Goal: Task Accomplishment & Management: Manage account settings

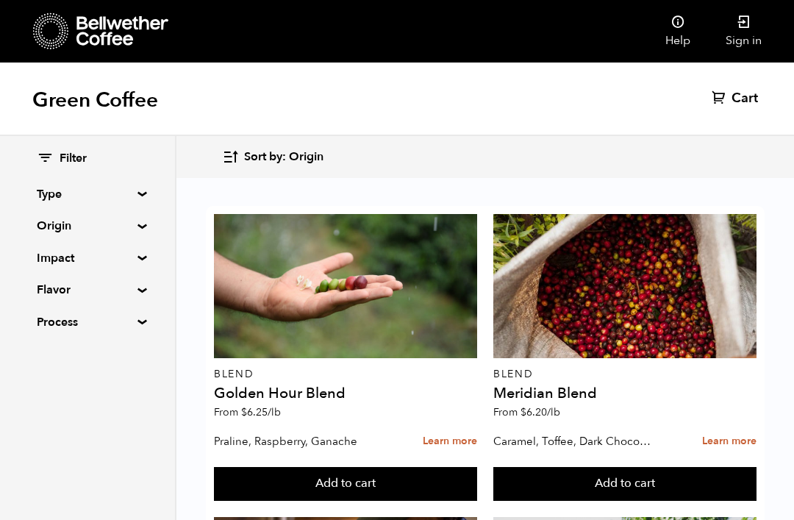
click at [742, 16] on icon at bounding box center [744, 22] width 15 height 15
click at [731, 96] on span "Cart" at bounding box center [728, 99] width 26 height 18
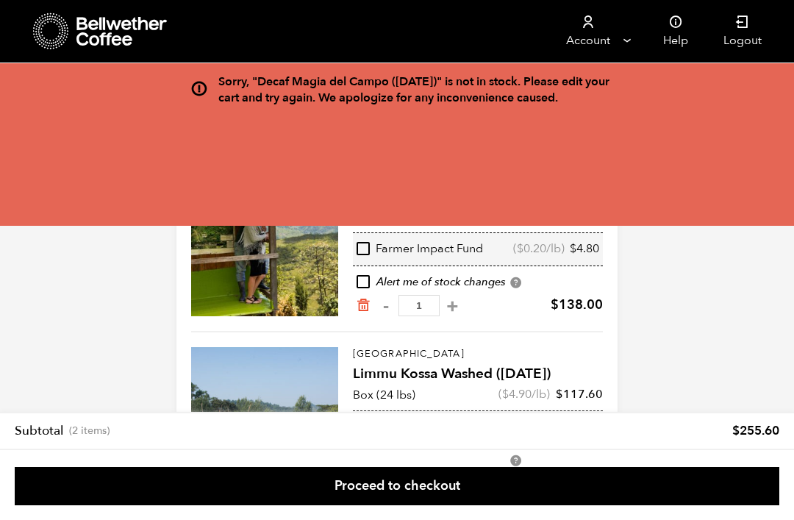
click at [624, 38] on link "Account" at bounding box center [588, 31] width 90 height 63
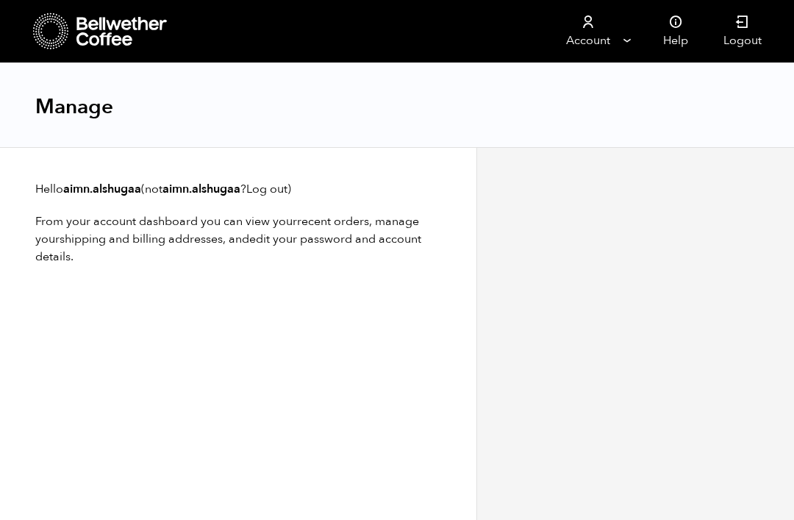
click at [674, 271] on div at bounding box center [636, 333] width 318 height 373
click at [715, 202] on div at bounding box center [636, 333] width 318 height 373
click at [622, 34] on link "Account" at bounding box center [588, 31] width 90 height 63
click at [592, 24] on icon at bounding box center [588, 22] width 15 height 15
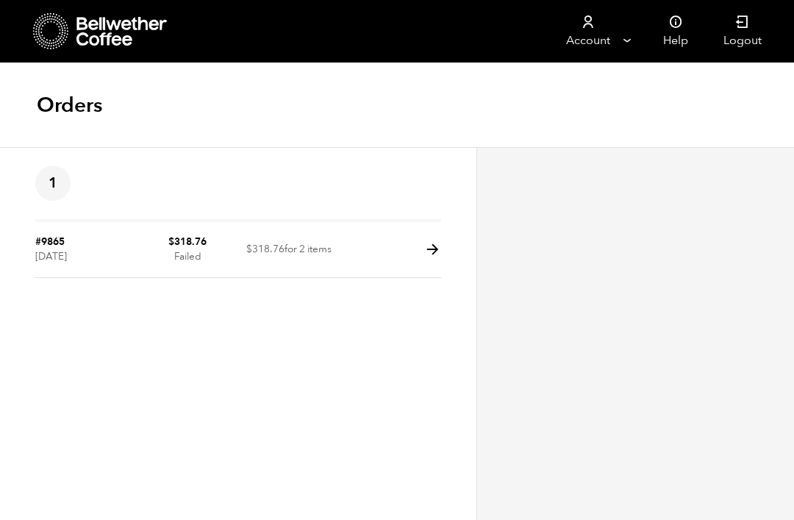
click at [674, 26] on icon at bounding box center [676, 22] width 15 height 15
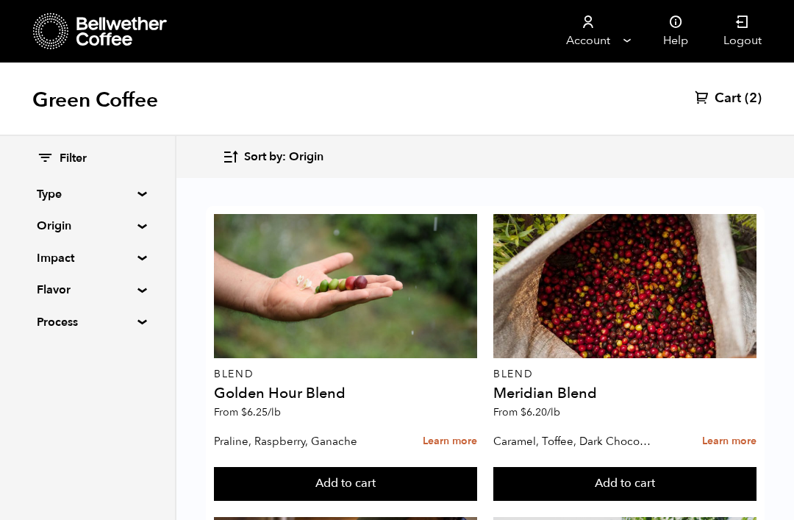
click at [624, 29] on link "Account" at bounding box center [588, 31] width 90 height 63
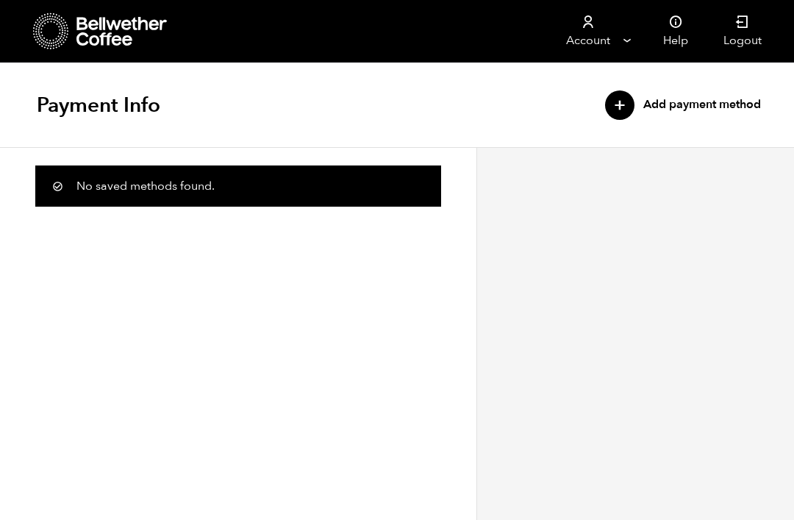
click at [624, 40] on link "Account" at bounding box center [588, 31] width 90 height 63
click at [608, 35] on link "Account" at bounding box center [588, 31] width 90 height 63
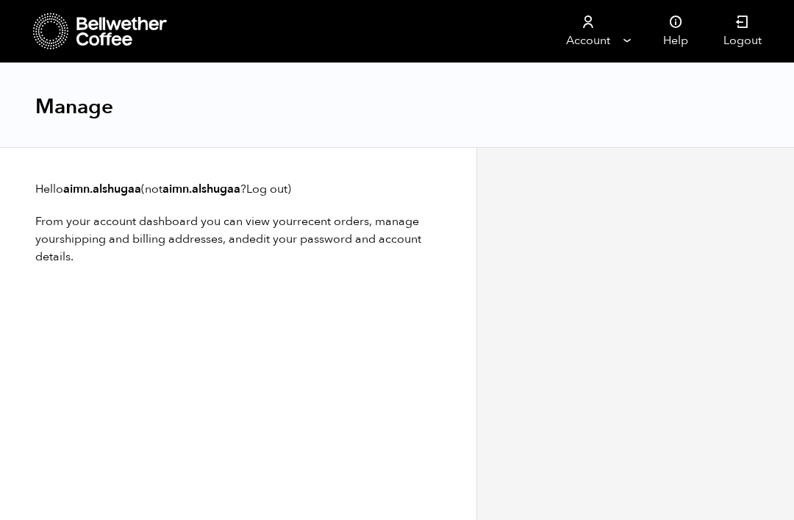
click at [601, 34] on link "Account" at bounding box center [588, 31] width 90 height 63
click at [592, 37] on link "Account" at bounding box center [588, 31] width 90 height 63
click at [595, 35] on link "Account" at bounding box center [588, 31] width 90 height 63
click at [623, 38] on link "Account" at bounding box center [588, 31] width 90 height 63
click at [581, 49] on link "Account" at bounding box center [588, 31] width 90 height 63
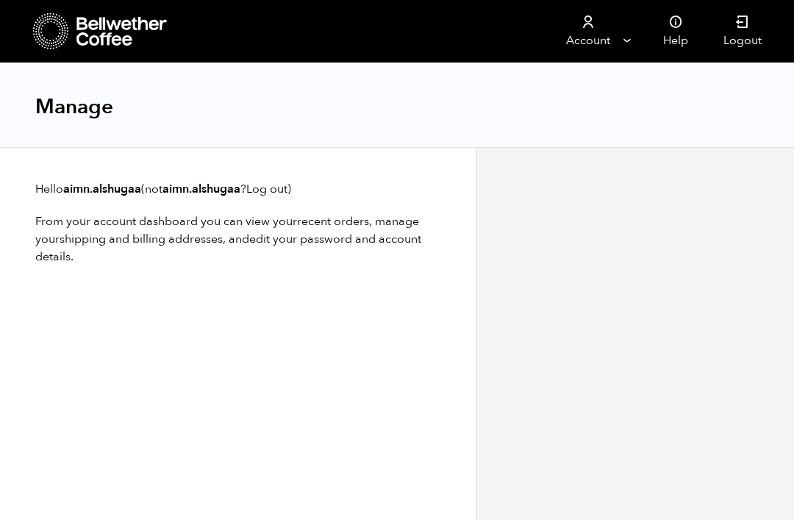
click at [609, 51] on link "Account" at bounding box center [588, 31] width 90 height 63
click at [624, 40] on link "Account" at bounding box center [588, 31] width 90 height 63
click at [588, 27] on icon at bounding box center [588, 22] width 15 height 15
click at [588, 29] on icon at bounding box center [588, 22] width 15 height 15
click at [590, 23] on icon at bounding box center [588, 22] width 15 height 15
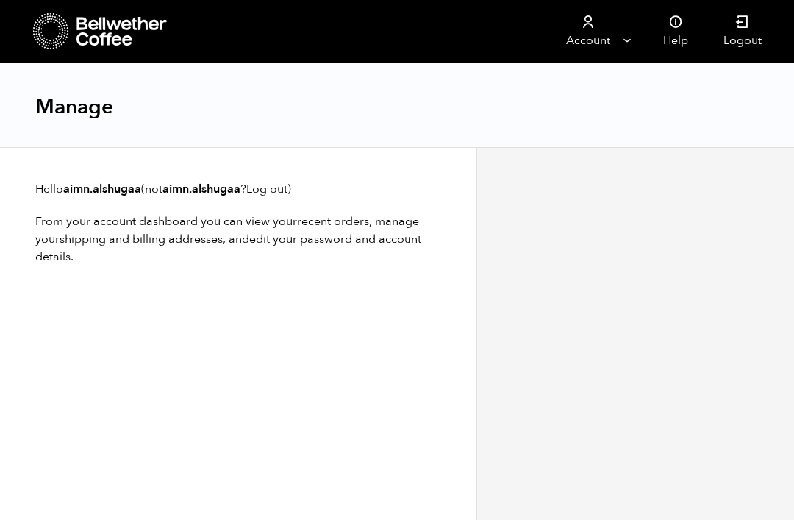
click at [616, 49] on link "Account" at bounding box center [588, 31] width 90 height 63
click at [572, 35] on link "Account" at bounding box center [588, 31] width 90 height 63
click at [584, 40] on link "Account" at bounding box center [588, 31] width 90 height 63
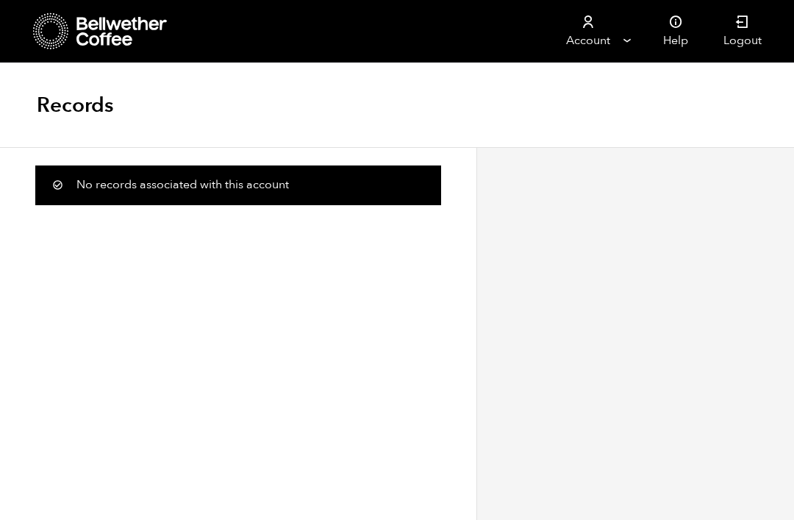
click at [594, 202] on div at bounding box center [636, 333] width 318 height 373
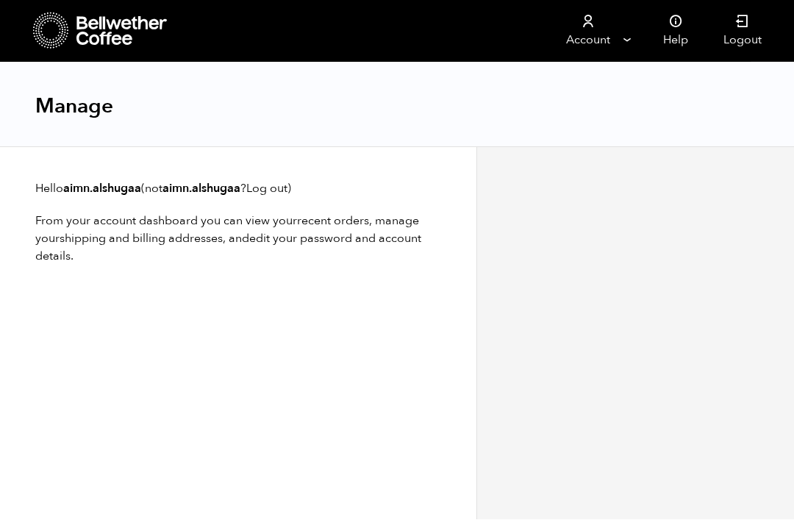
scroll to position [1, 0]
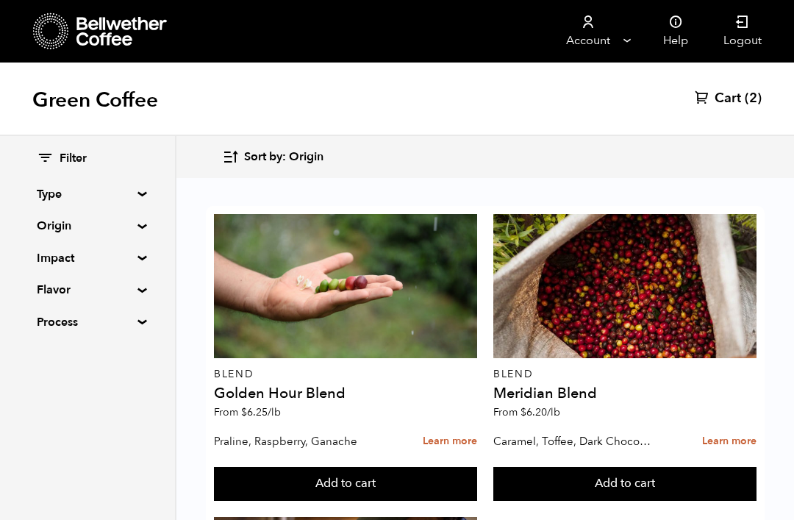
scroll to position [76, 0]
